Goal: Information Seeking & Learning: Learn about a topic

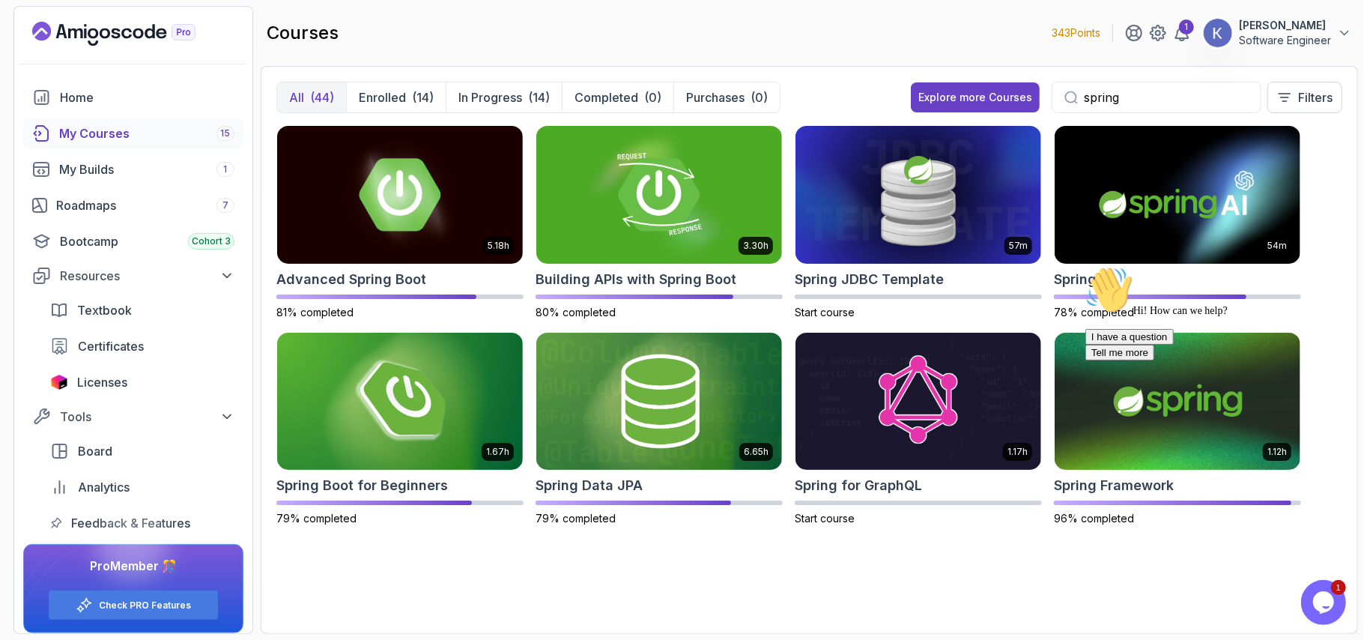
click at [874, 244] on img at bounding box center [919, 195] width 246 height 138
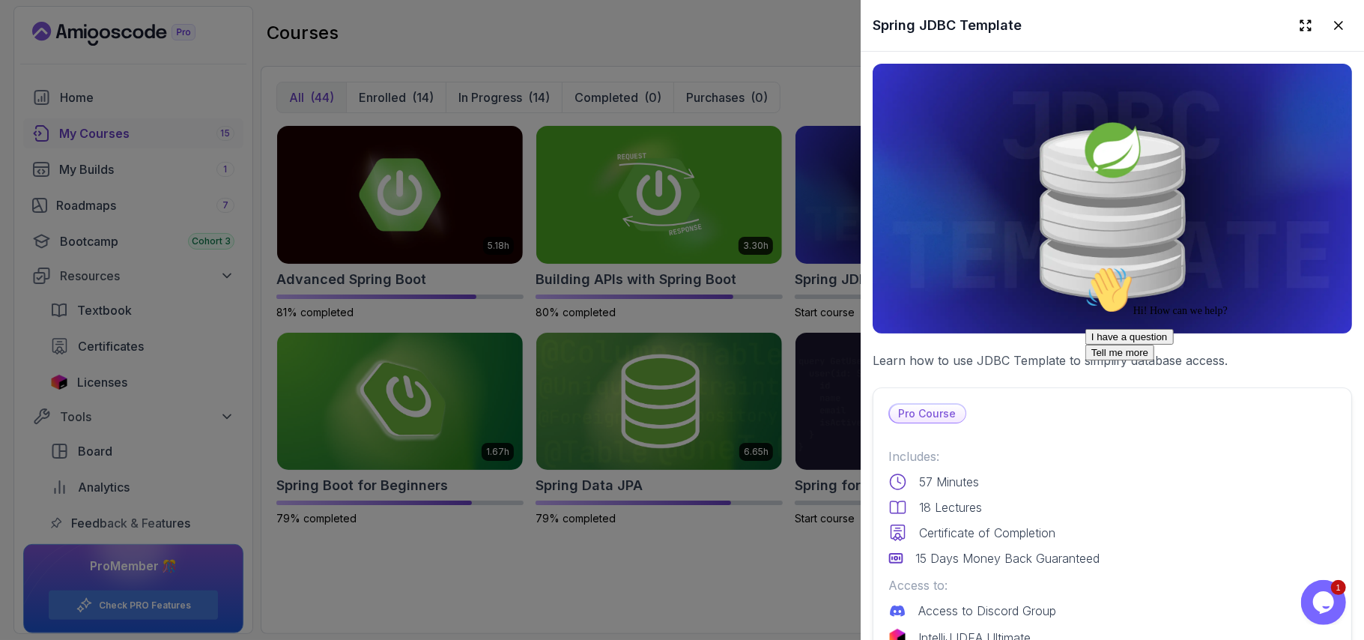
click at [1047, 411] on div "Pro Course" at bounding box center [1113, 413] width 448 height 20
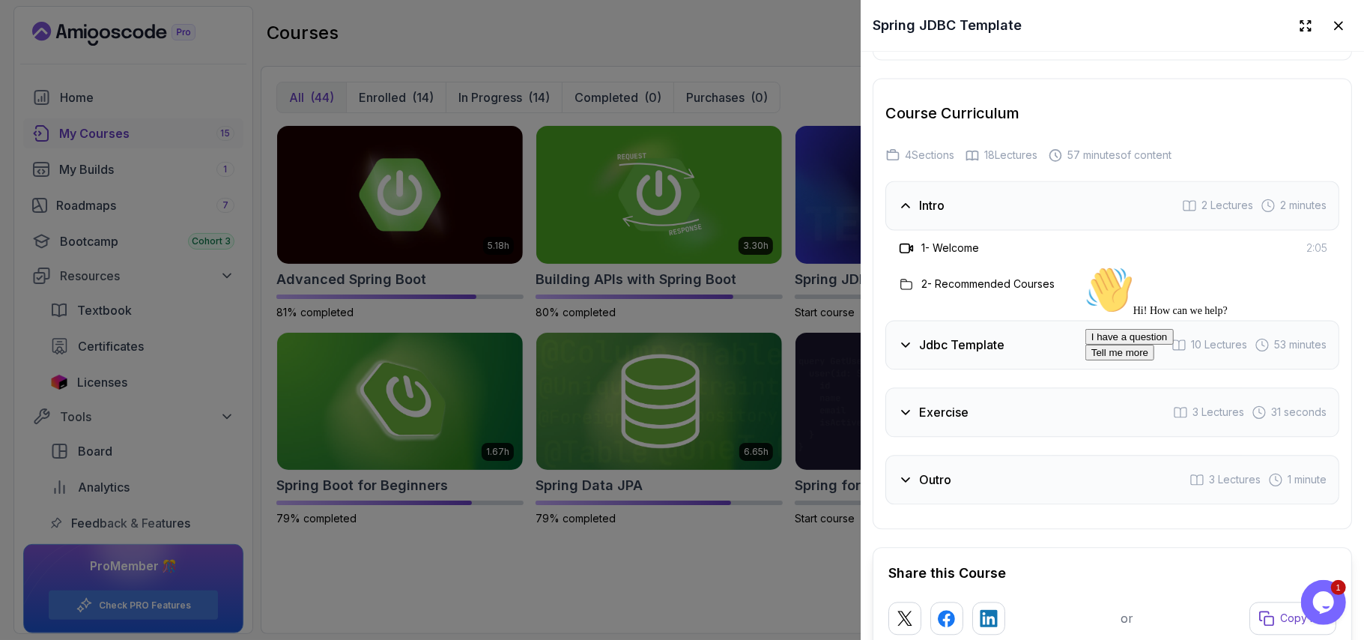
scroll to position [2237, 0]
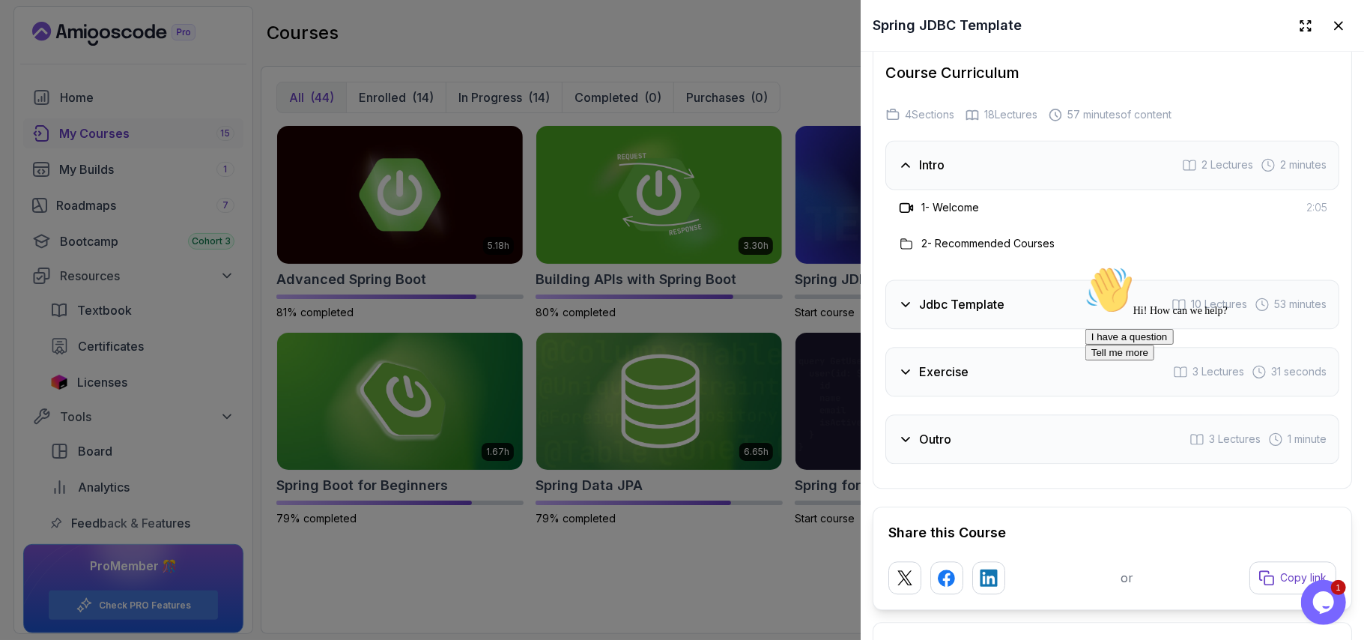
click at [1009, 329] on div "Jdbc Template 10 Lectures 53 minutes" at bounding box center [1113, 303] width 454 height 49
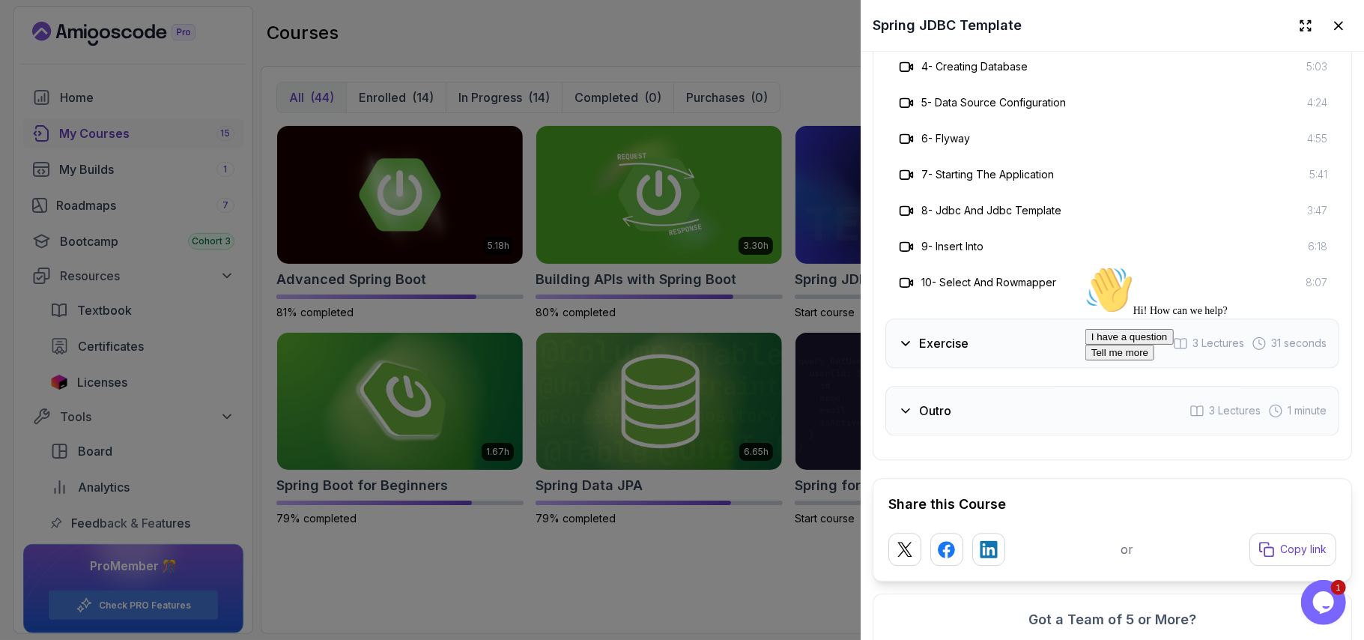
scroll to position [2597, 0]
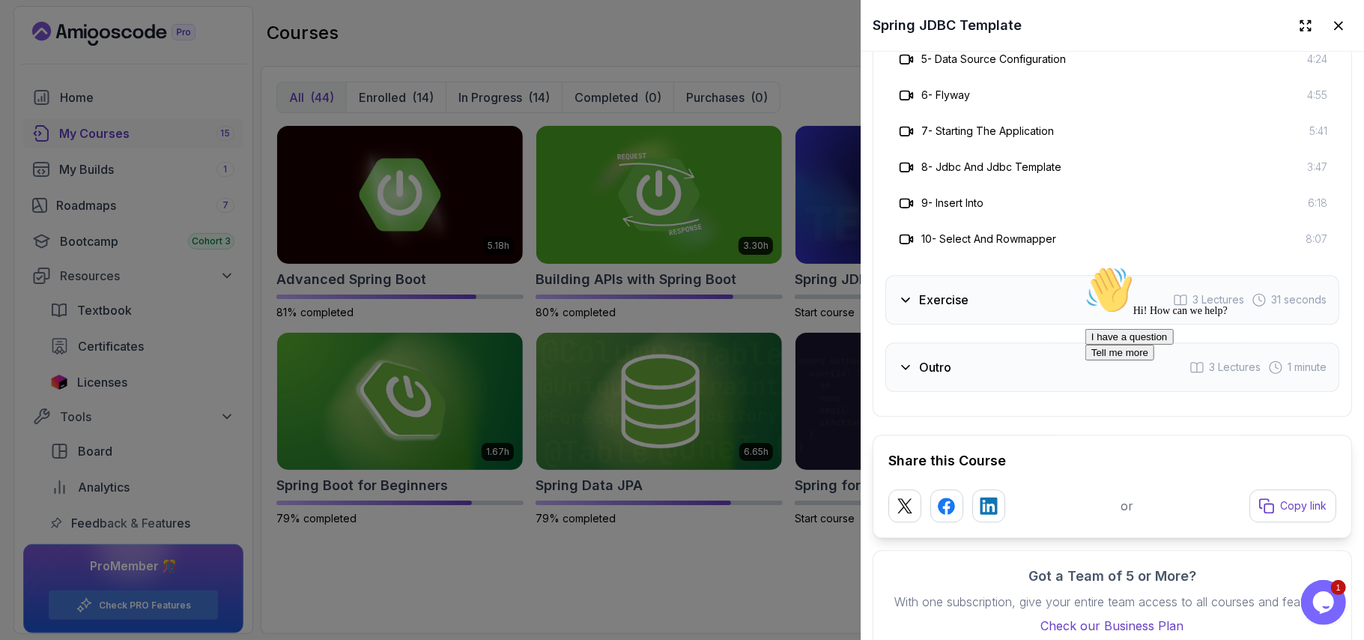
click at [1000, 324] on div "Exercise 3 Lectures 31 seconds" at bounding box center [1113, 299] width 454 height 49
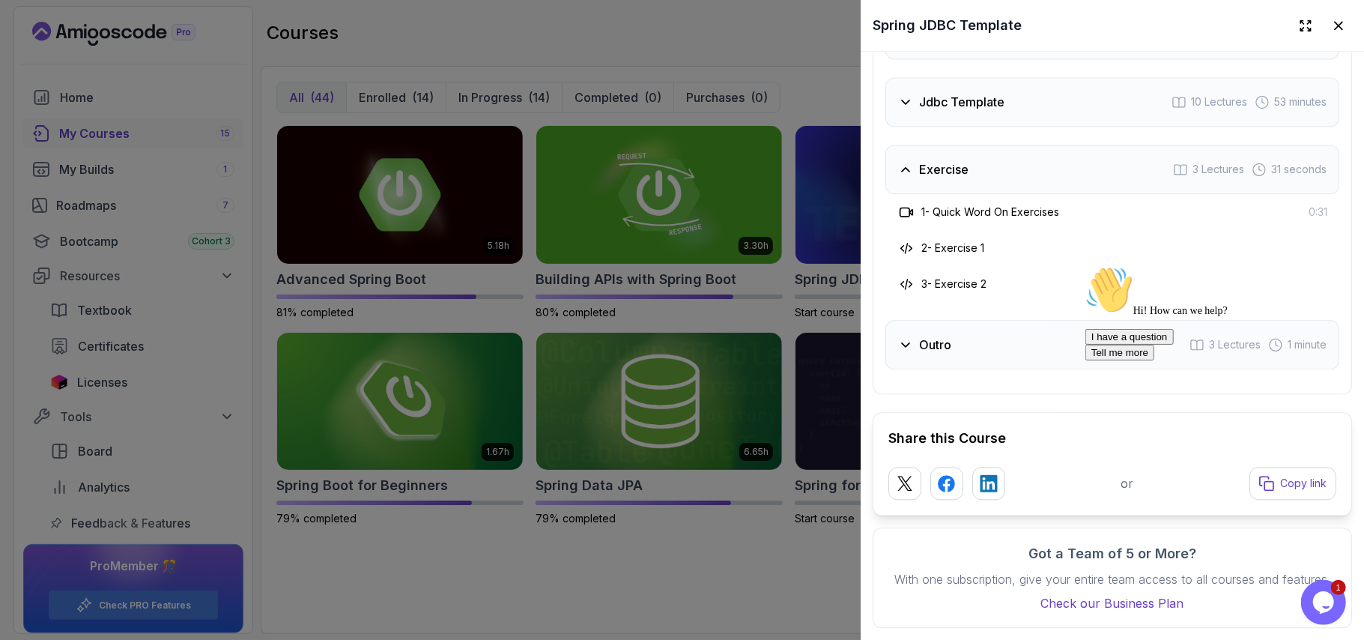
scroll to position [2449, 0]
click at [835, 27] on div at bounding box center [682, 320] width 1364 height 640
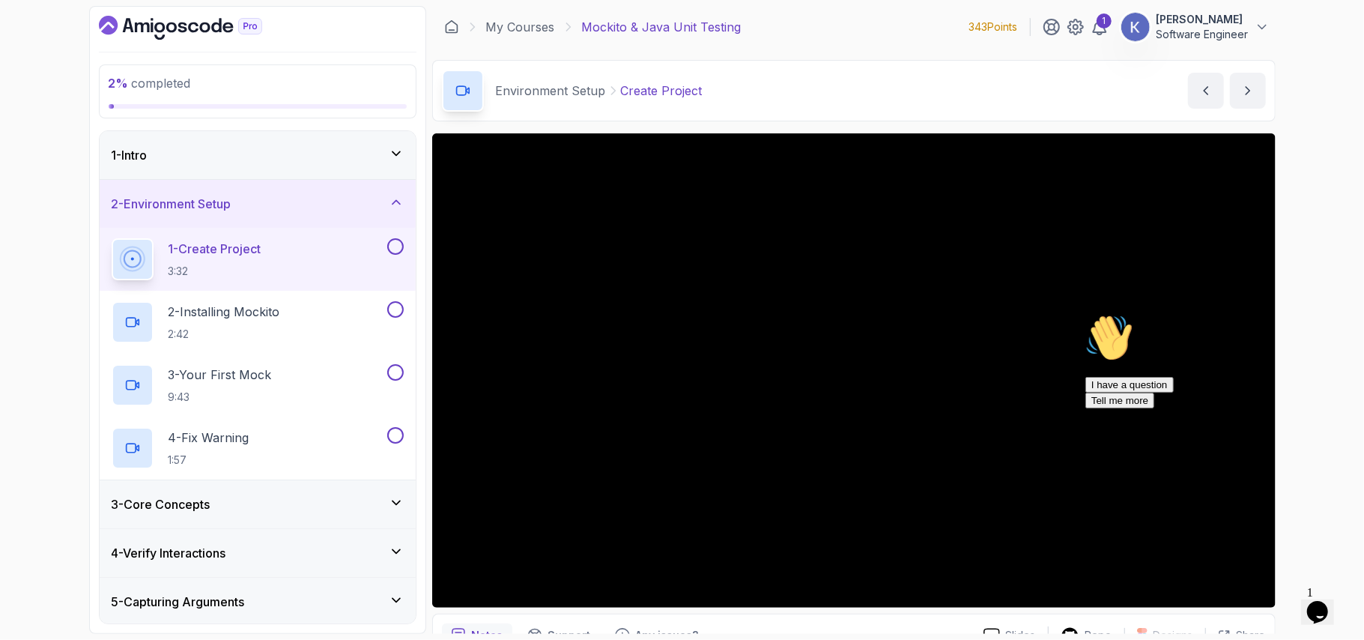
click at [1085, 313] on icon "Chat attention grabber" at bounding box center [1085, 313] width 0 height 0
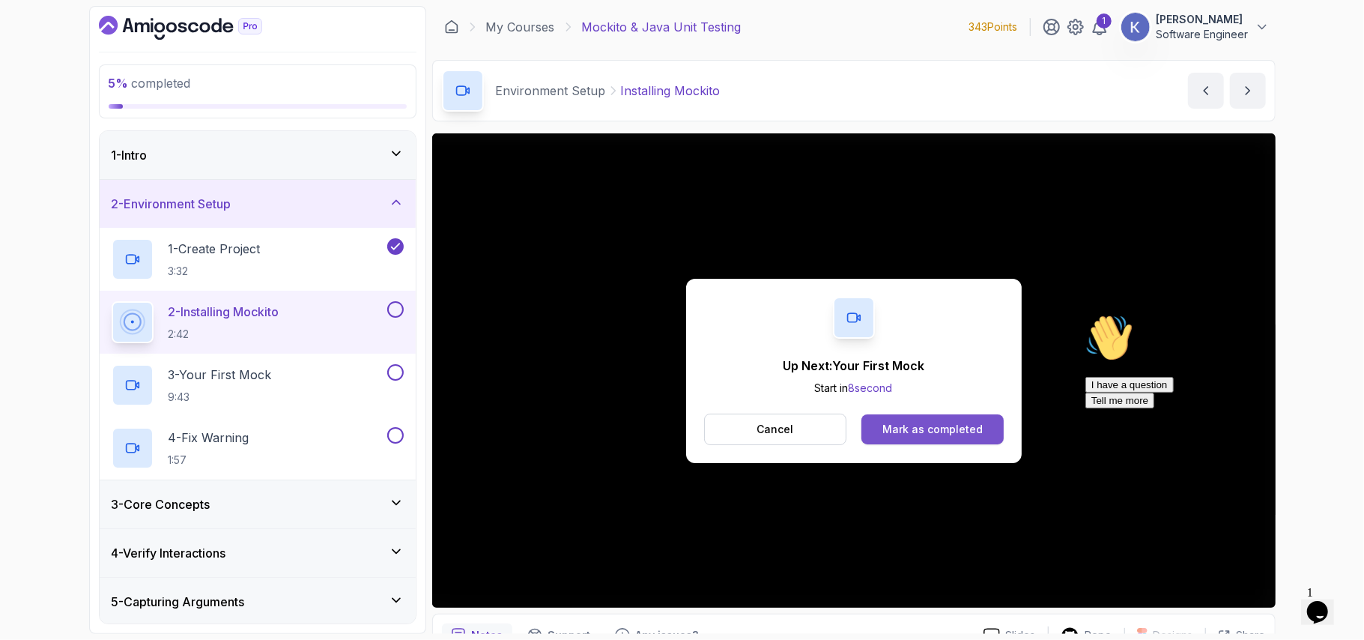
click at [929, 433] on div "Mark as completed" at bounding box center [933, 429] width 100 height 15
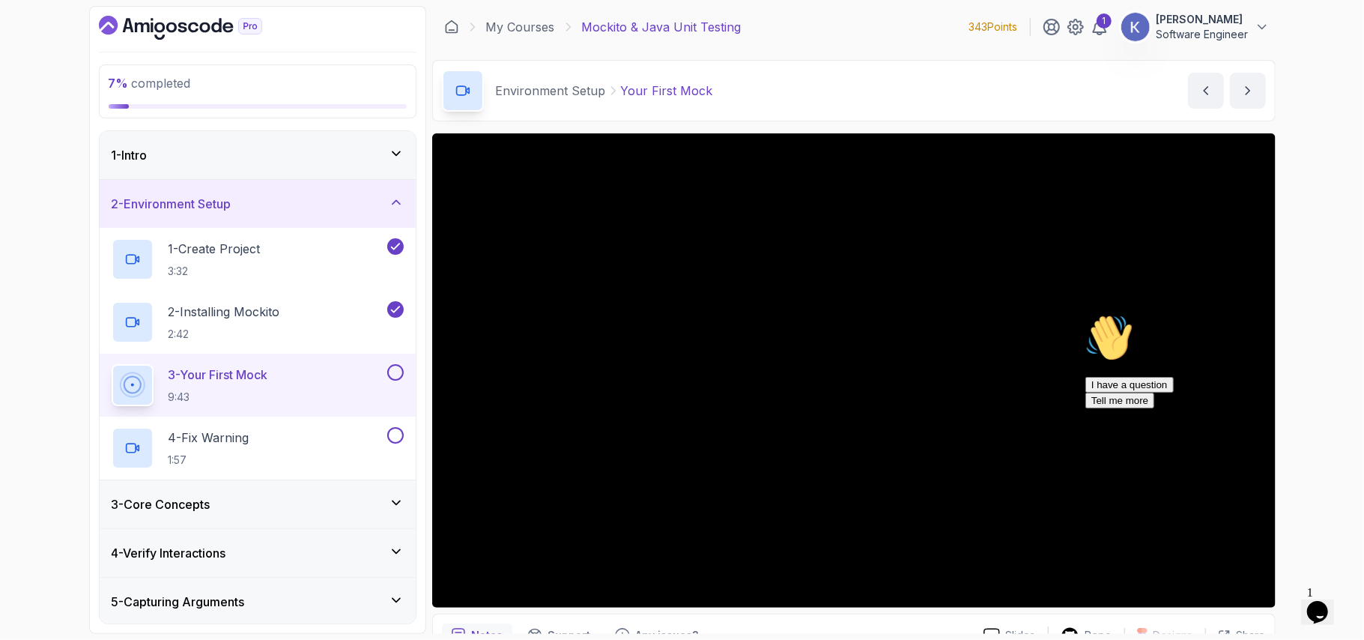
click at [1085, 313] on icon "Chat attention grabber" at bounding box center [1085, 313] width 0 height 0
click at [385, 501] on div "3 - Core Concepts" at bounding box center [258, 504] width 292 height 18
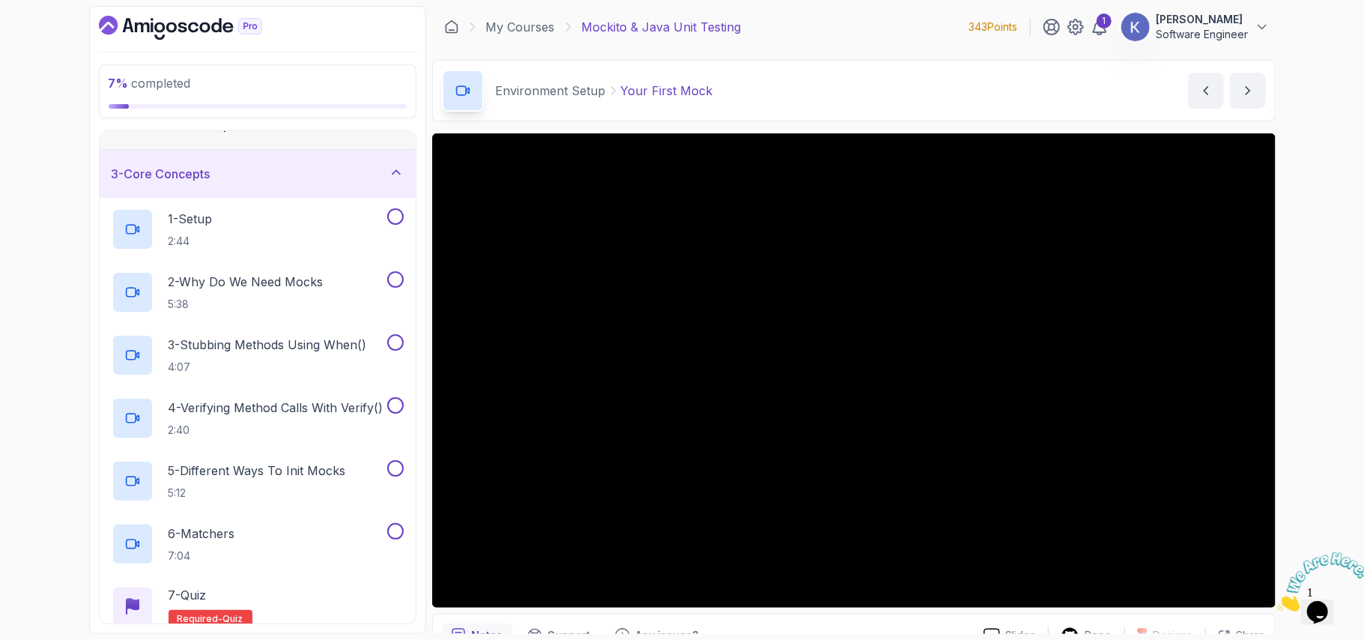
scroll to position [79, 0]
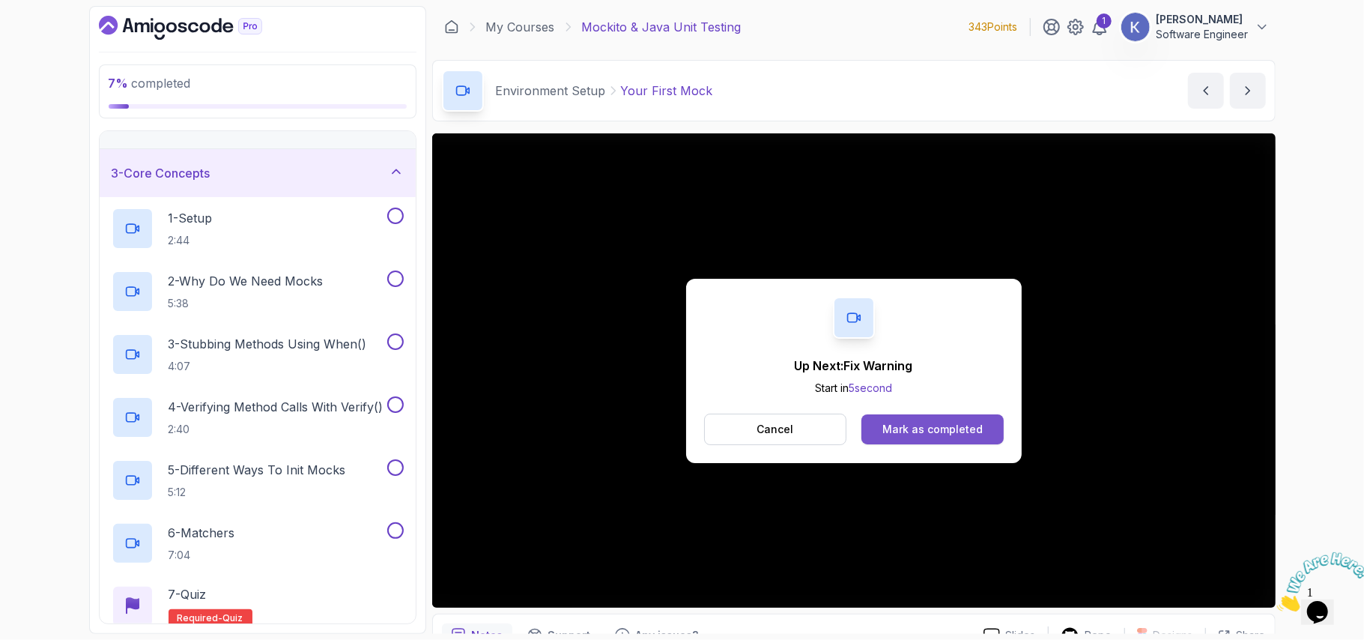
click at [927, 429] on div "Mark as completed" at bounding box center [933, 429] width 100 height 15
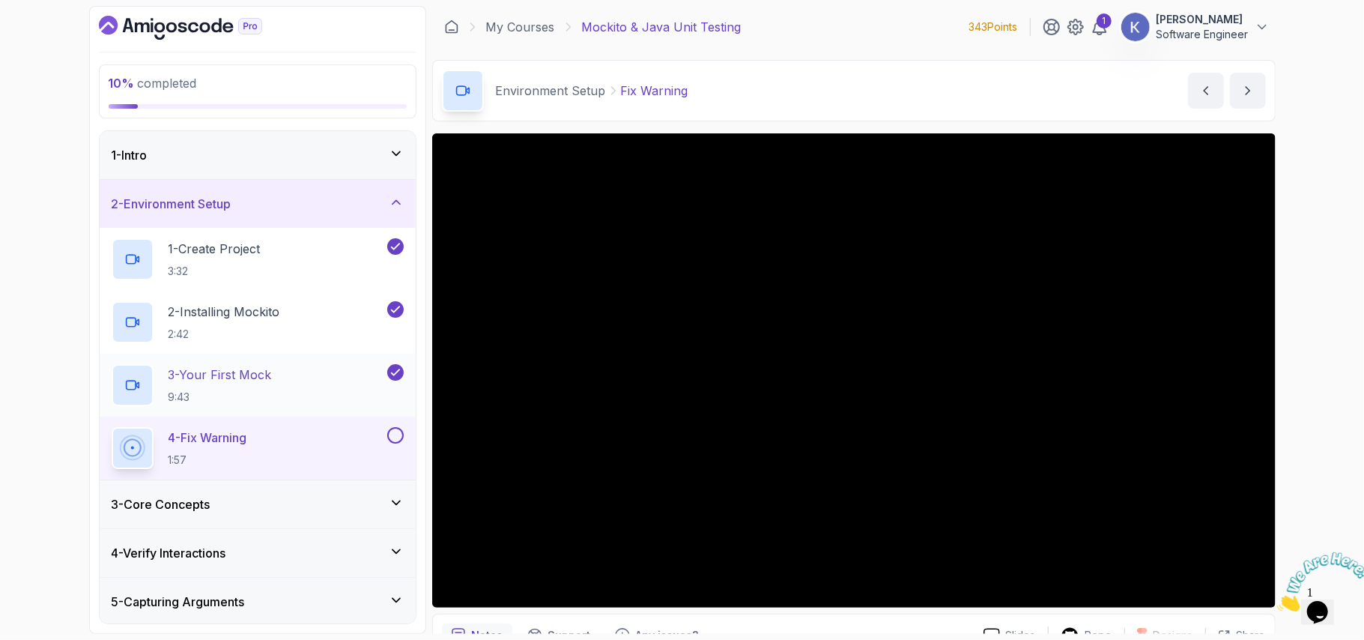
click at [264, 384] on p "3 - Your First Mock" at bounding box center [220, 375] width 103 height 18
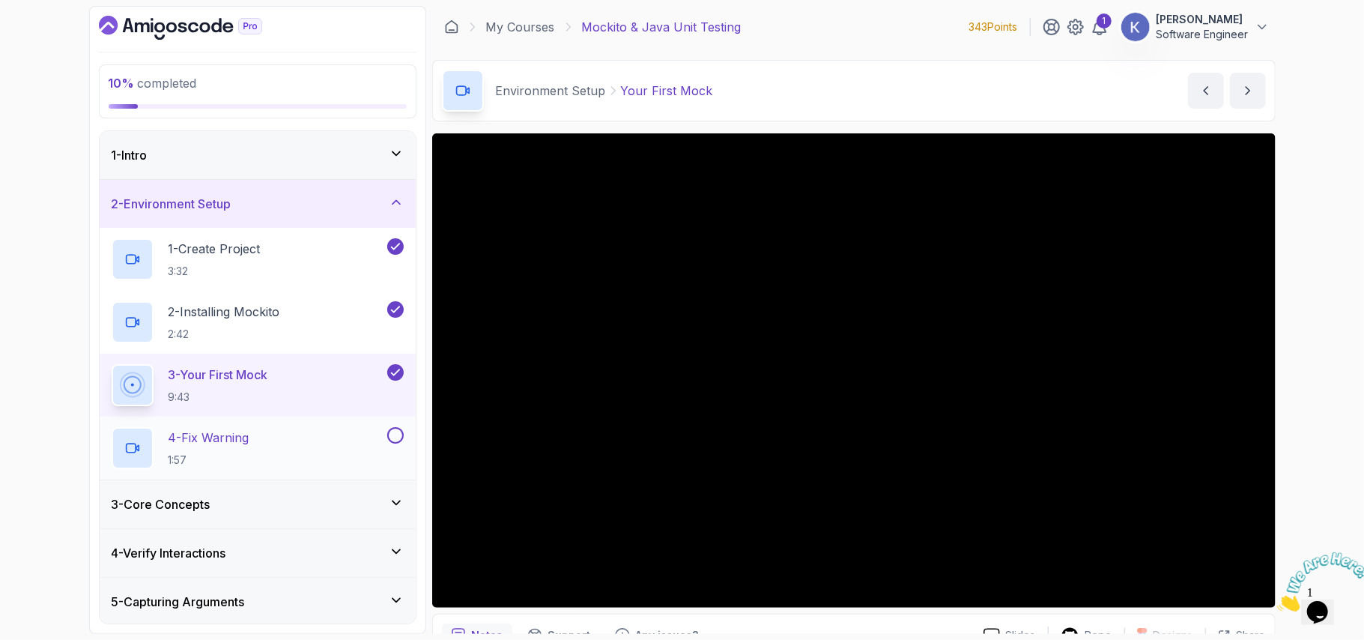
click at [291, 436] on div "4 - Fix Warning 1:57" at bounding box center [248, 448] width 273 height 42
